Goal: Information Seeking & Learning: Learn about a topic

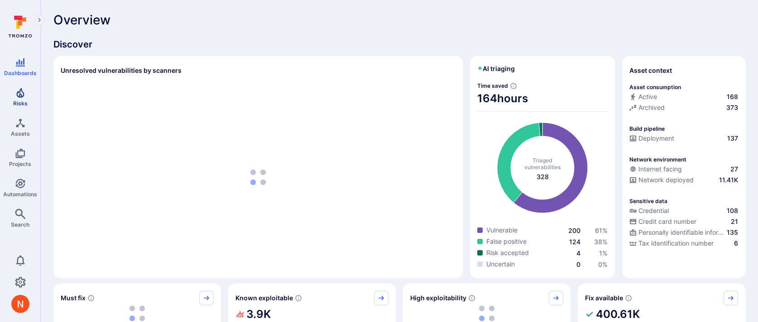
click at [20, 104] on span "Risks" at bounding box center [20, 103] width 14 height 7
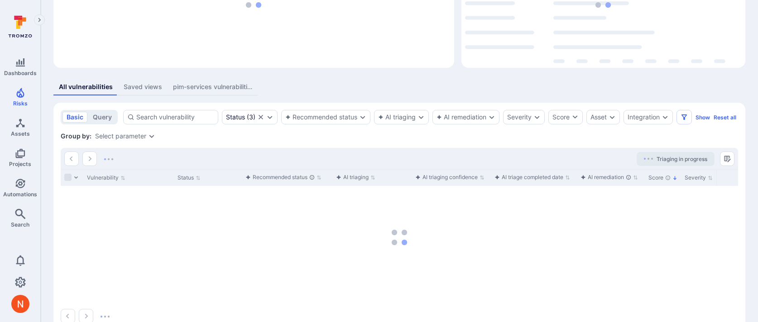
scroll to position [114, 0]
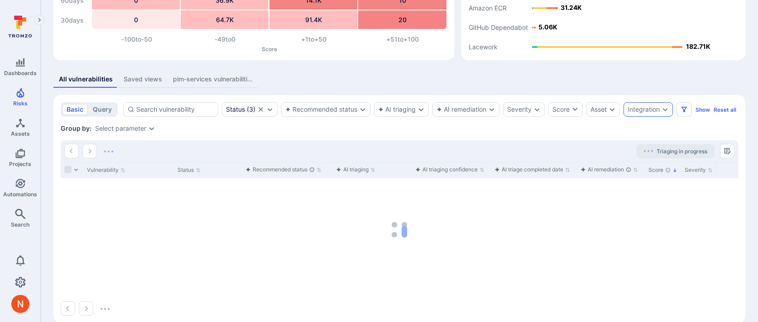
click at [640, 109] on div "Integration" at bounding box center [643, 109] width 32 height 7
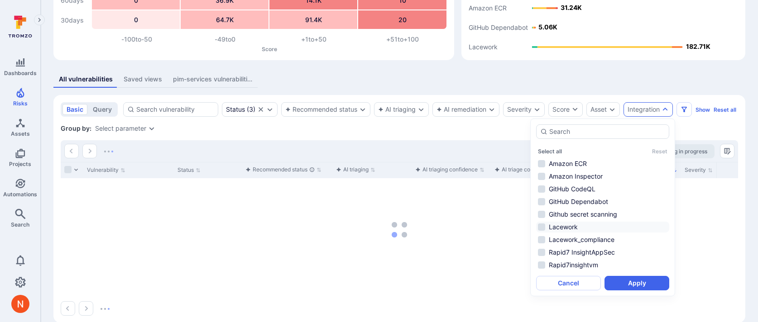
click at [590, 227] on li "Lacework" at bounding box center [602, 227] width 133 height 11
click at [591, 239] on li "Lacework_compliance" at bounding box center [602, 239] width 133 height 11
click at [614, 283] on button "Apply" at bounding box center [636, 283] width 65 height 14
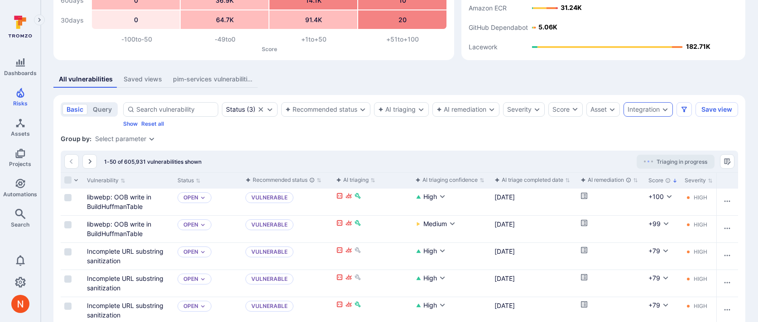
click at [650, 112] on div "Integration" at bounding box center [643, 109] width 32 height 7
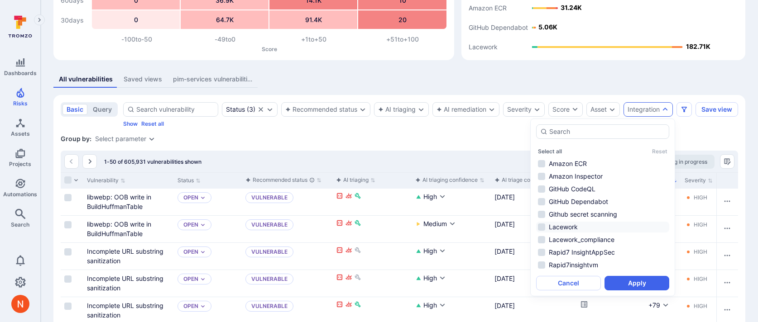
click at [598, 229] on li "Lacework" at bounding box center [602, 227] width 133 height 11
click at [599, 241] on li "Lacework_compliance" at bounding box center [602, 239] width 133 height 11
click at [619, 281] on button "Apply" at bounding box center [636, 283] width 65 height 14
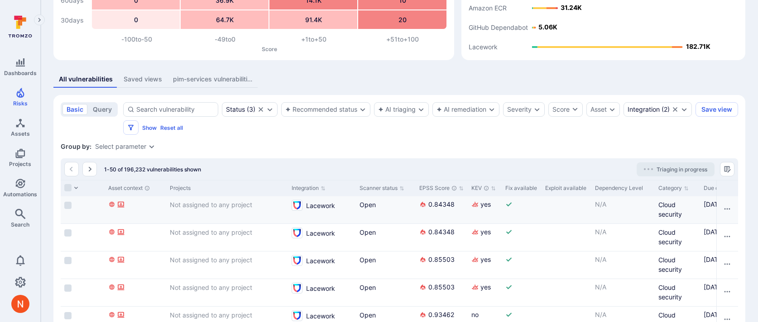
scroll to position [0, 848]
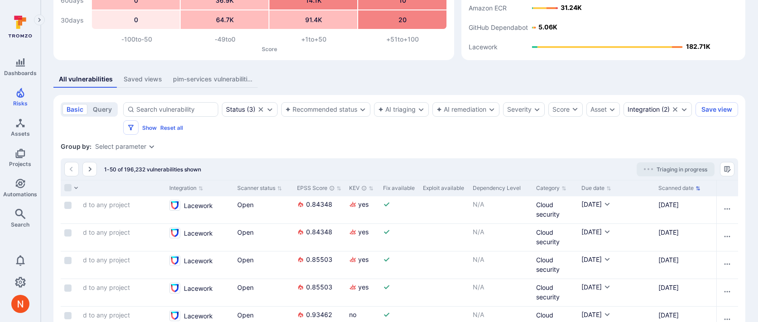
click at [671, 190] on button "Scanned date" at bounding box center [679, 188] width 42 height 7
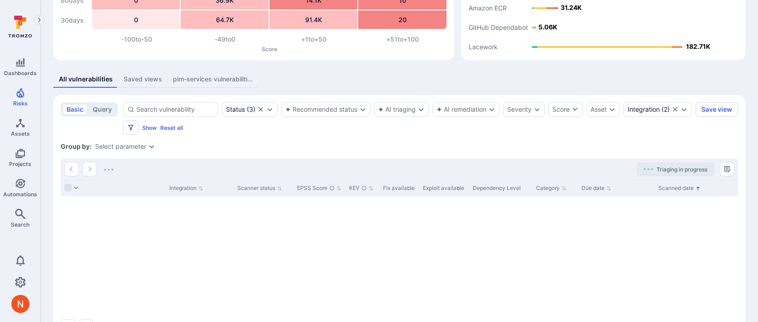
click at [671, 190] on button "Scanned date" at bounding box center [679, 188] width 42 height 7
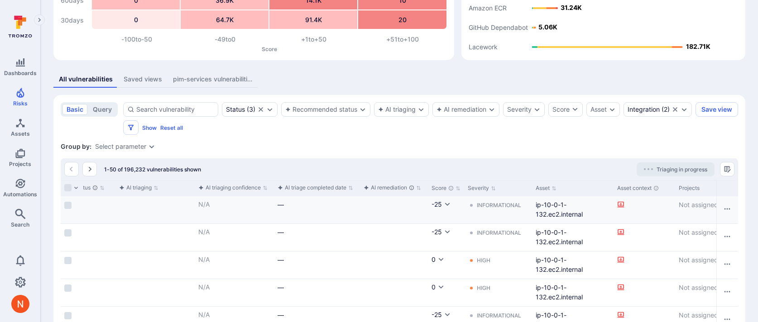
scroll to position [0, 215]
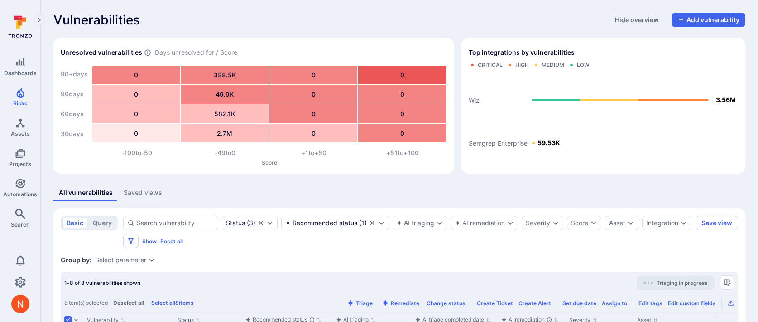
scroll to position [244, 0]
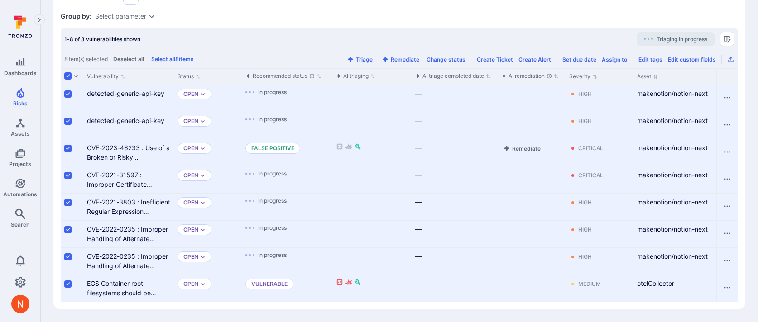
click at [67, 148] on input "Select row" at bounding box center [67, 148] width 7 height 7
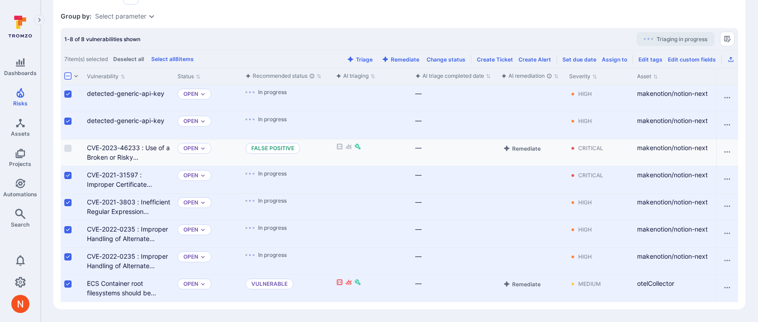
click at [66, 285] on input "Select row" at bounding box center [67, 284] width 7 height 7
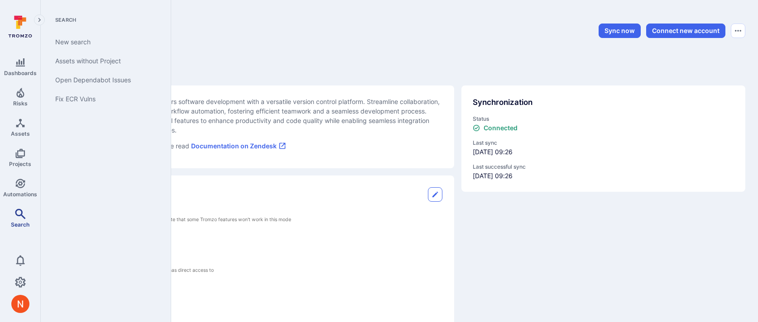
click at [17, 221] on span "Search" at bounding box center [20, 224] width 19 height 7
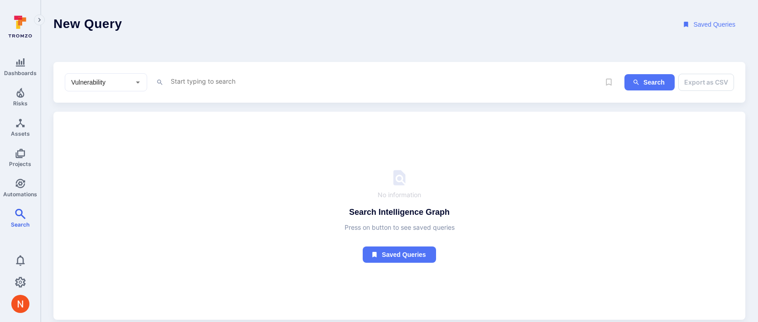
click at [199, 84] on textarea "Intelligence Graph search area" at bounding box center [385, 81] width 430 height 11
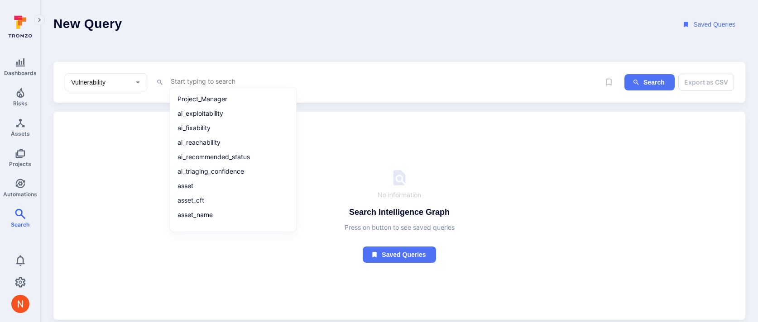
paste textarea "https://github.com/TromsoSecurity/stereo/pull/new/use-db-for-tenable-cs"
type textarea "https://github.com/TromsoSecurity/stereo/pull/new/use-db-for-tenable-cs"
click at [329, 21] on header "New Query Saved Queries" at bounding box center [399, 24] width 717 height 49
